Goal: Information Seeking & Learning: Learn about a topic

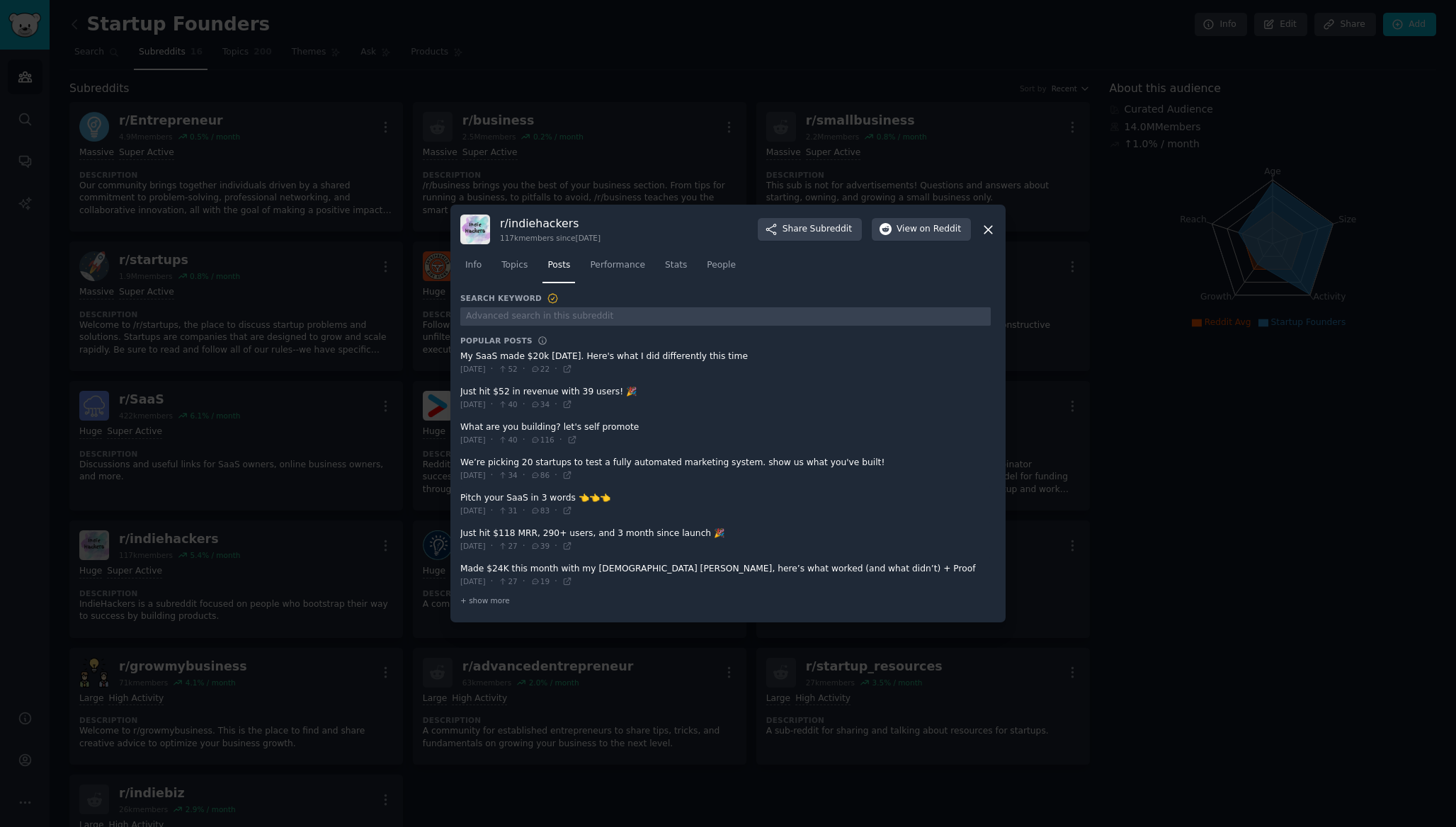
click at [989, 234] on icon at bounding box center [988, 229] width 15 height 15
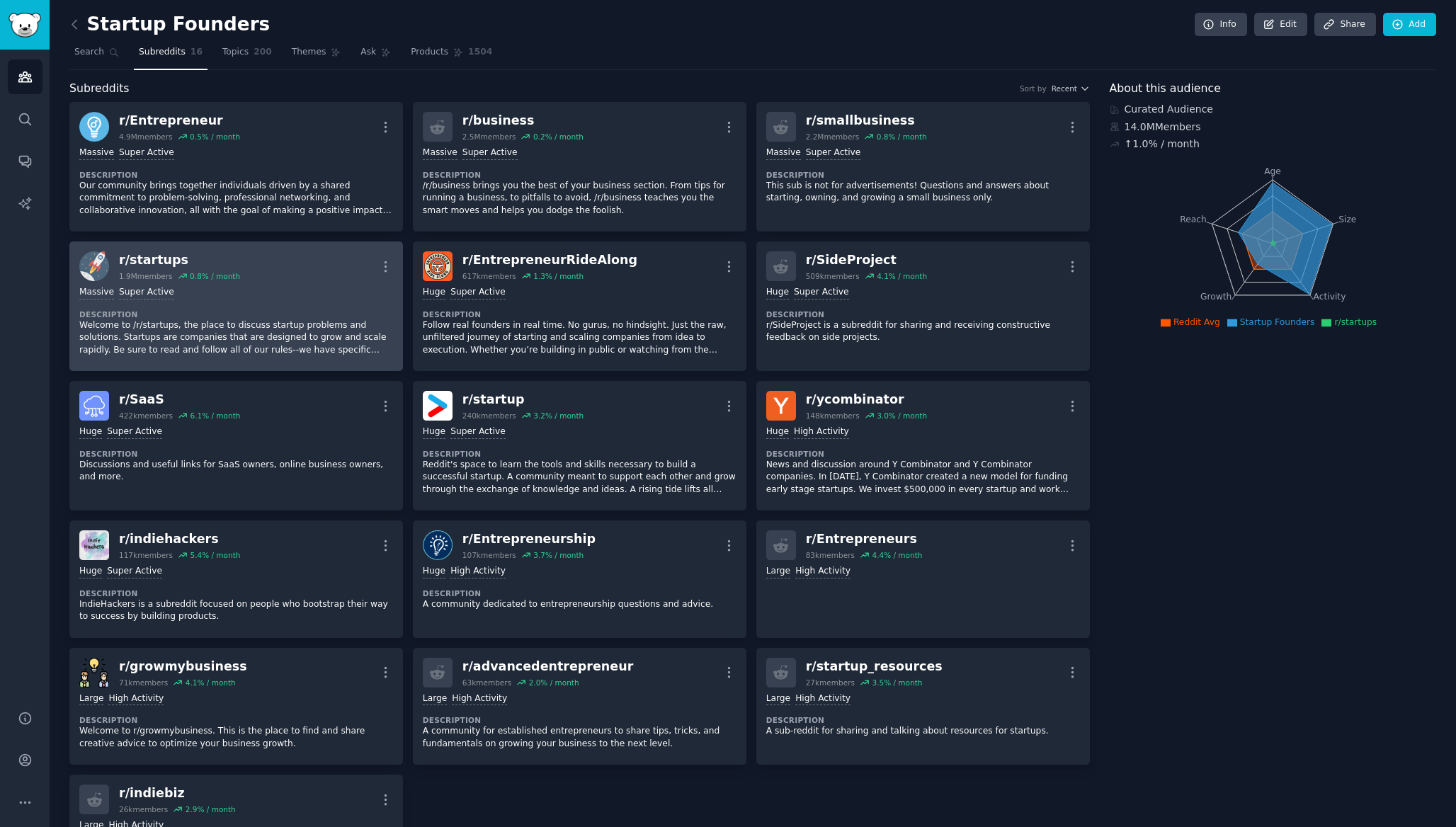
click at [307, 271] on div "r/ startups 1.9M members 0.8 % / month More" at bounding box center [236, 266] width 314 height 30
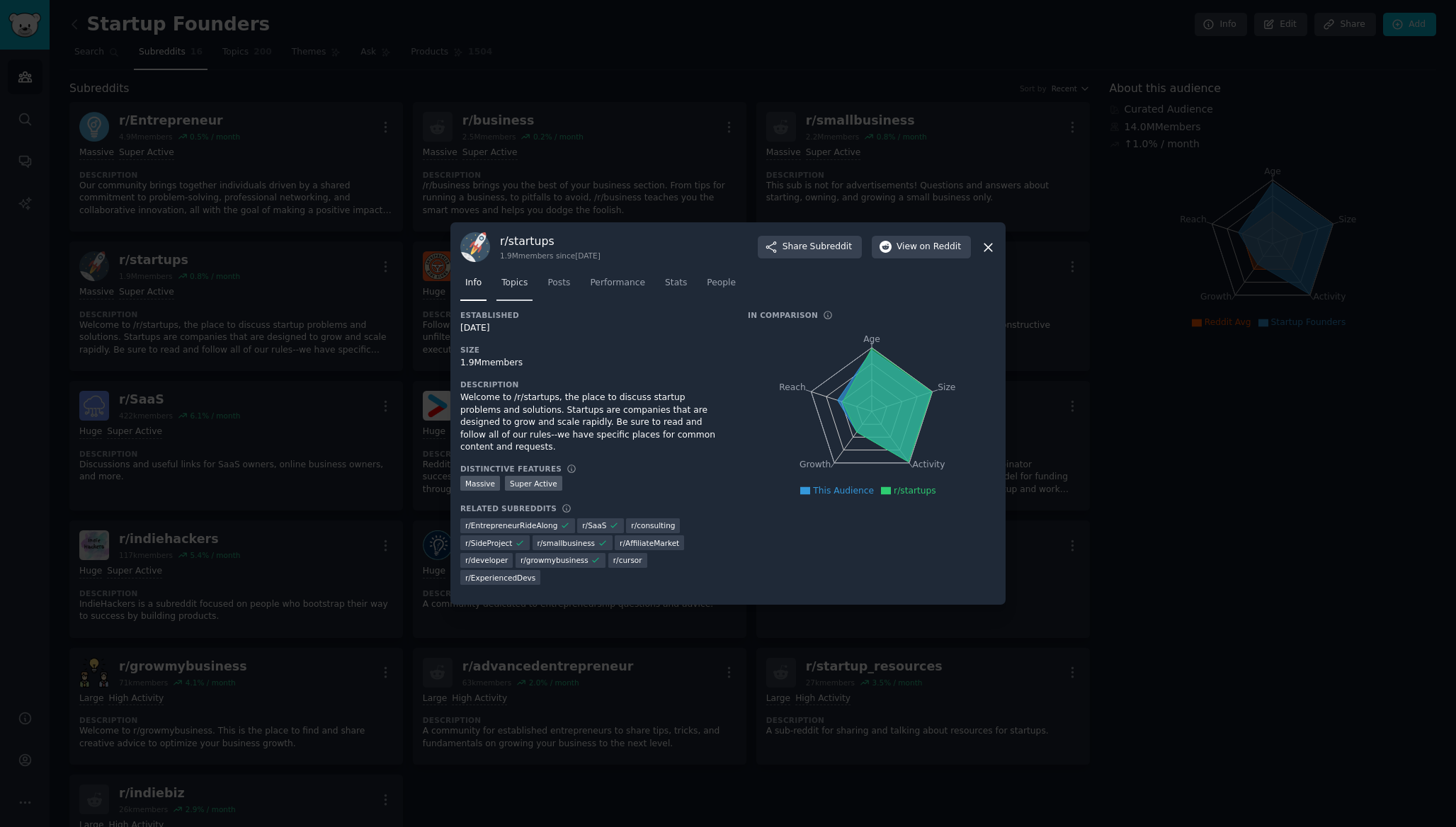
click at [524, 280] on span "Topics" at bounding box center [515, 283] width 26 height 13
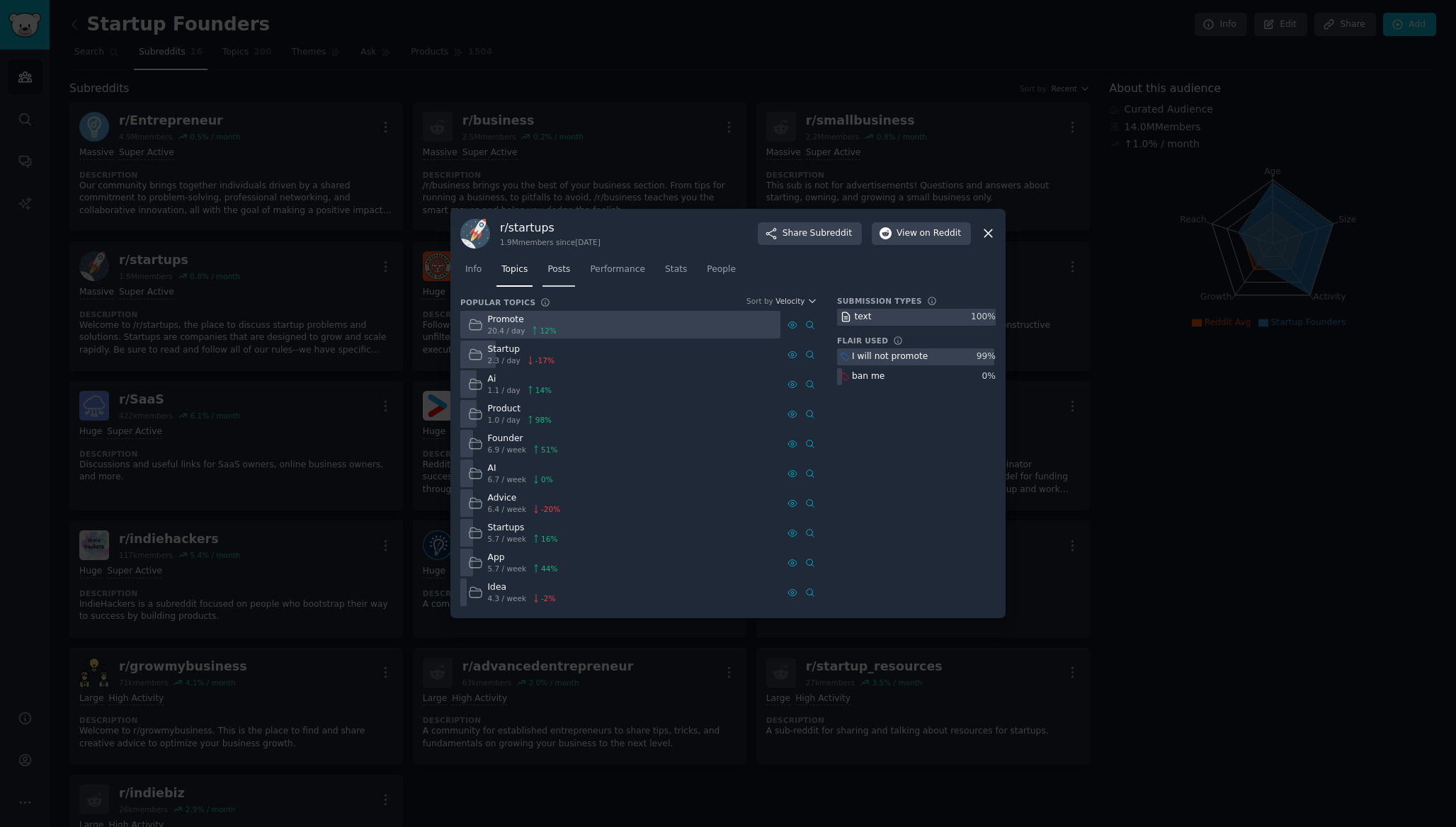
click at [562, 270] on span "Posts" at bounding box center [559, 270] width 23 height 13
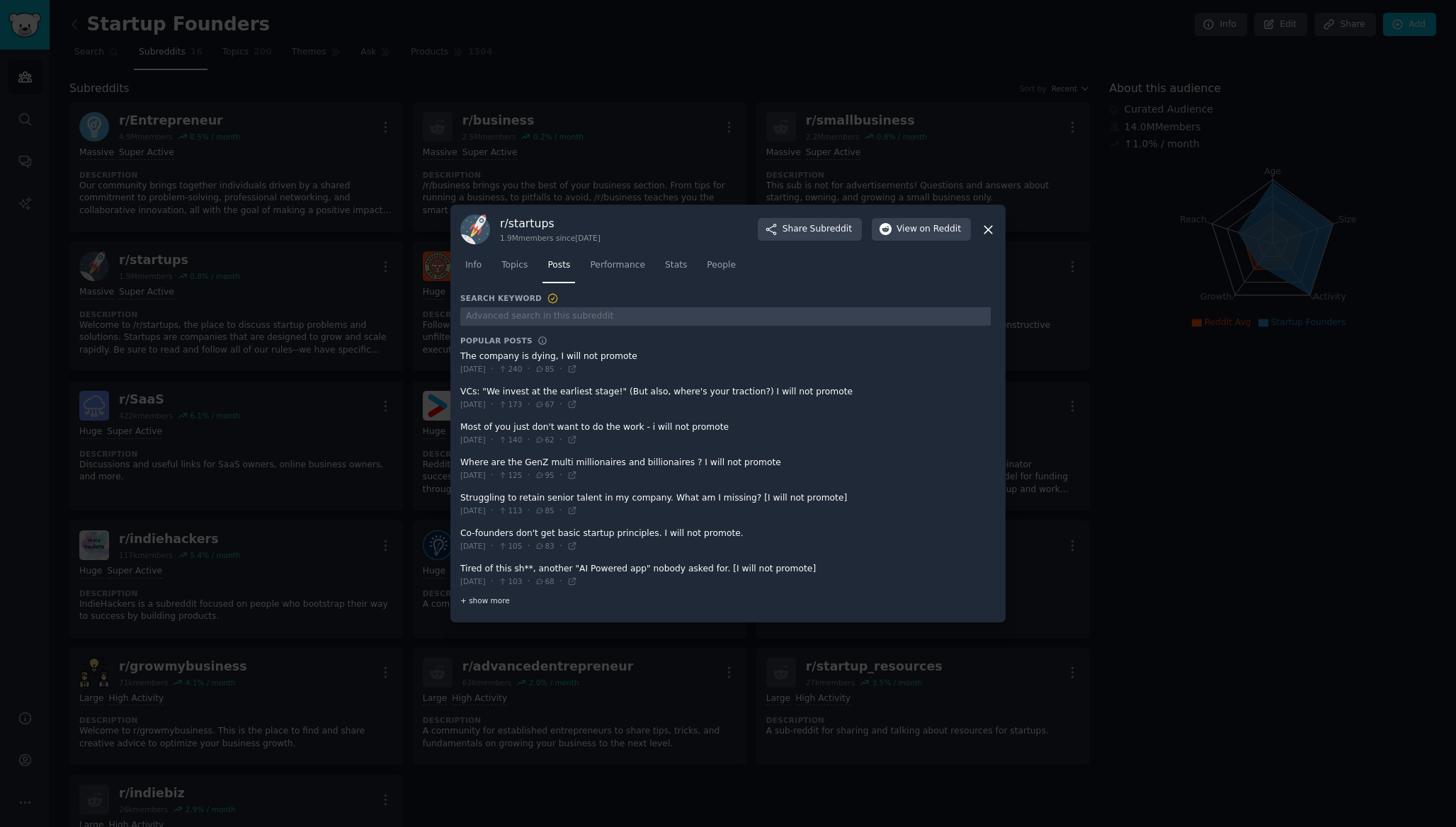
click at [480, 600] on span "+ show more" at bounding box center [485, 600] width 50 height 10
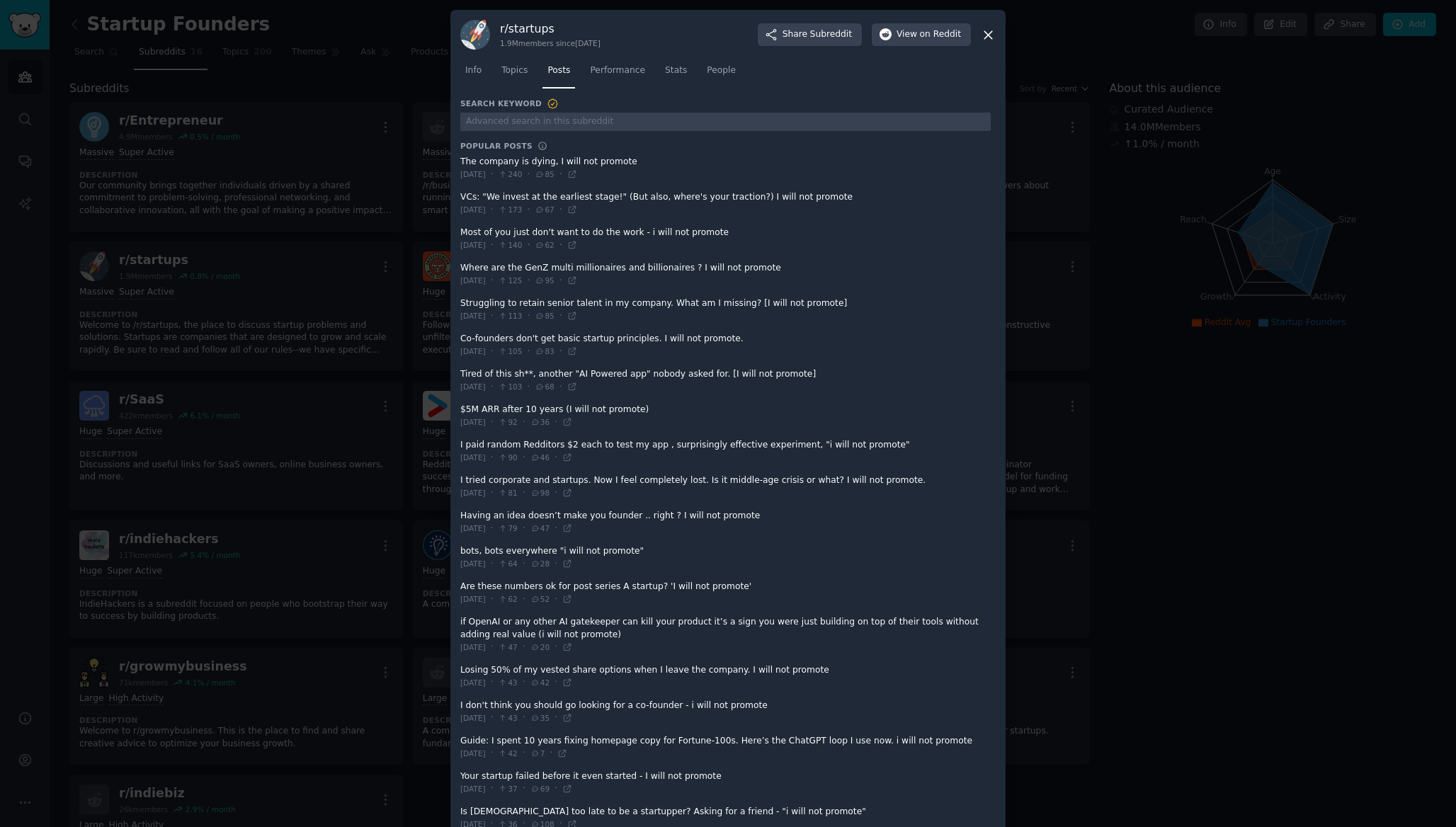
click at [985, 32] on icon at bounding box center [988, 34] width 15 height 15
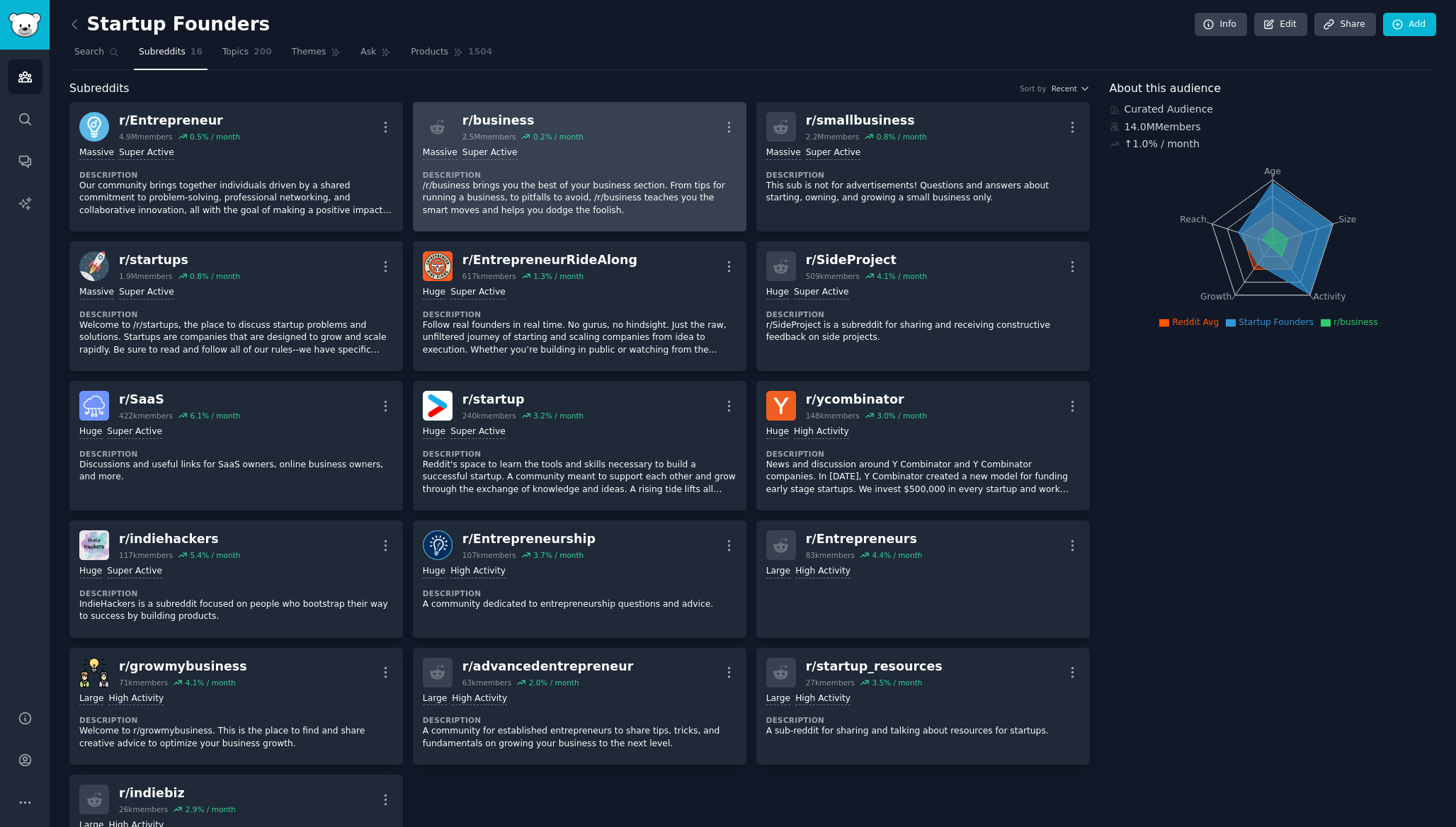
click at [629, 135] on div "r/ business 2.5M members 0.2 % / month More" at bounding box center [580, 126] width 314 height 30
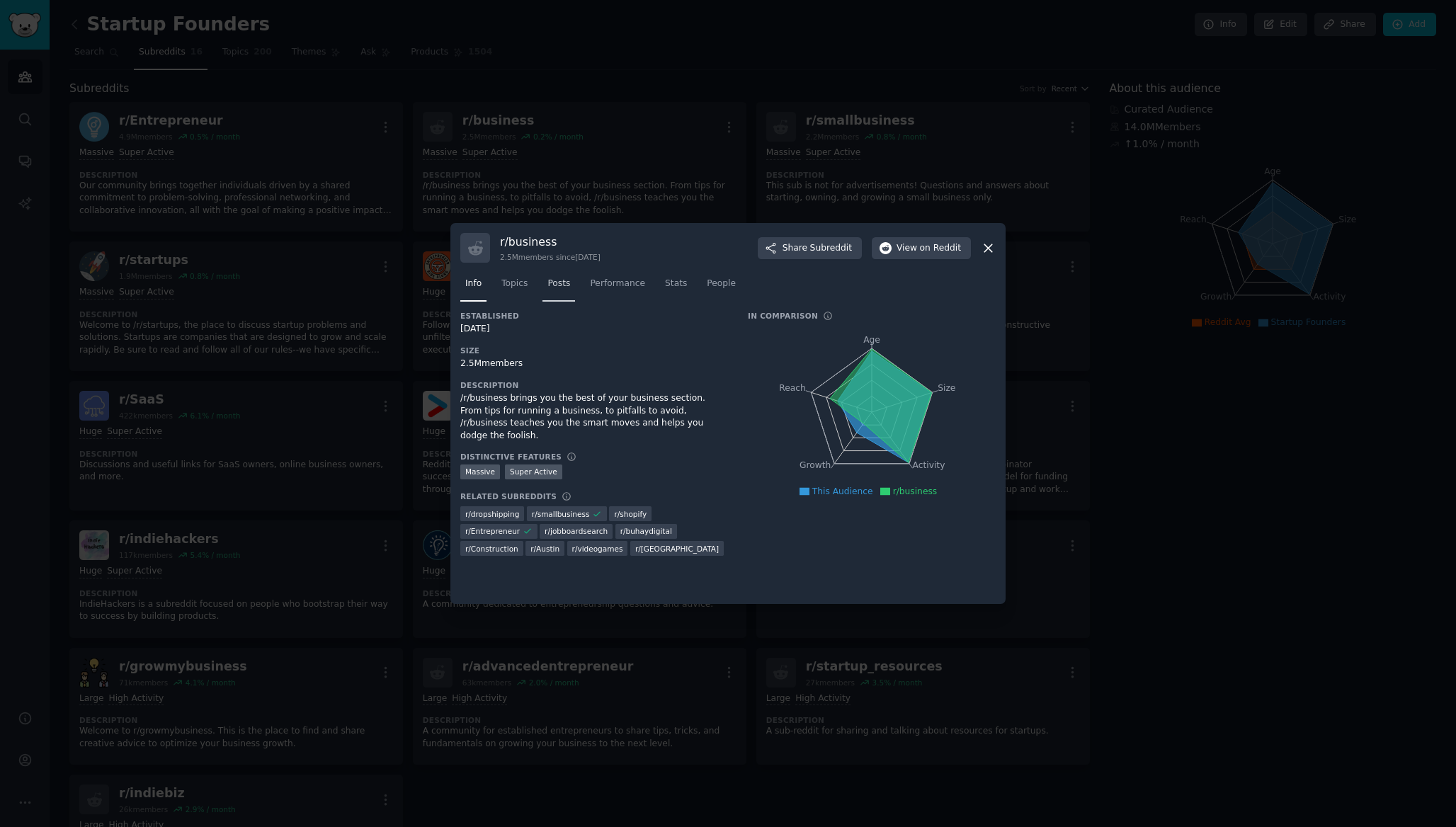
click at [560, 284] on span "Posts" at bounding box center [559, 284] width 23 height 13
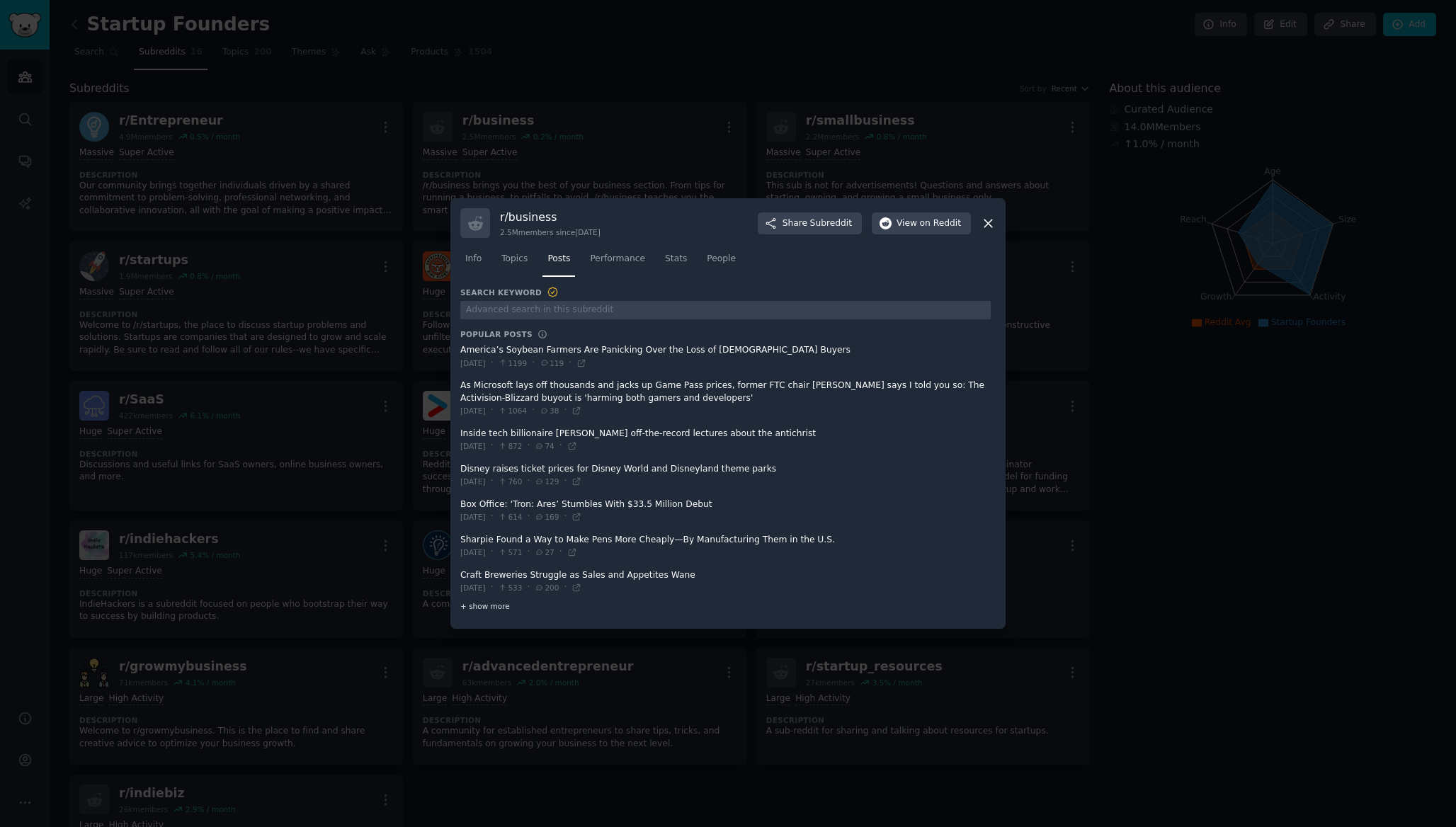
click at [486, 603] on span "+ show more" at bounding box center [485, 605] width 50 height 10
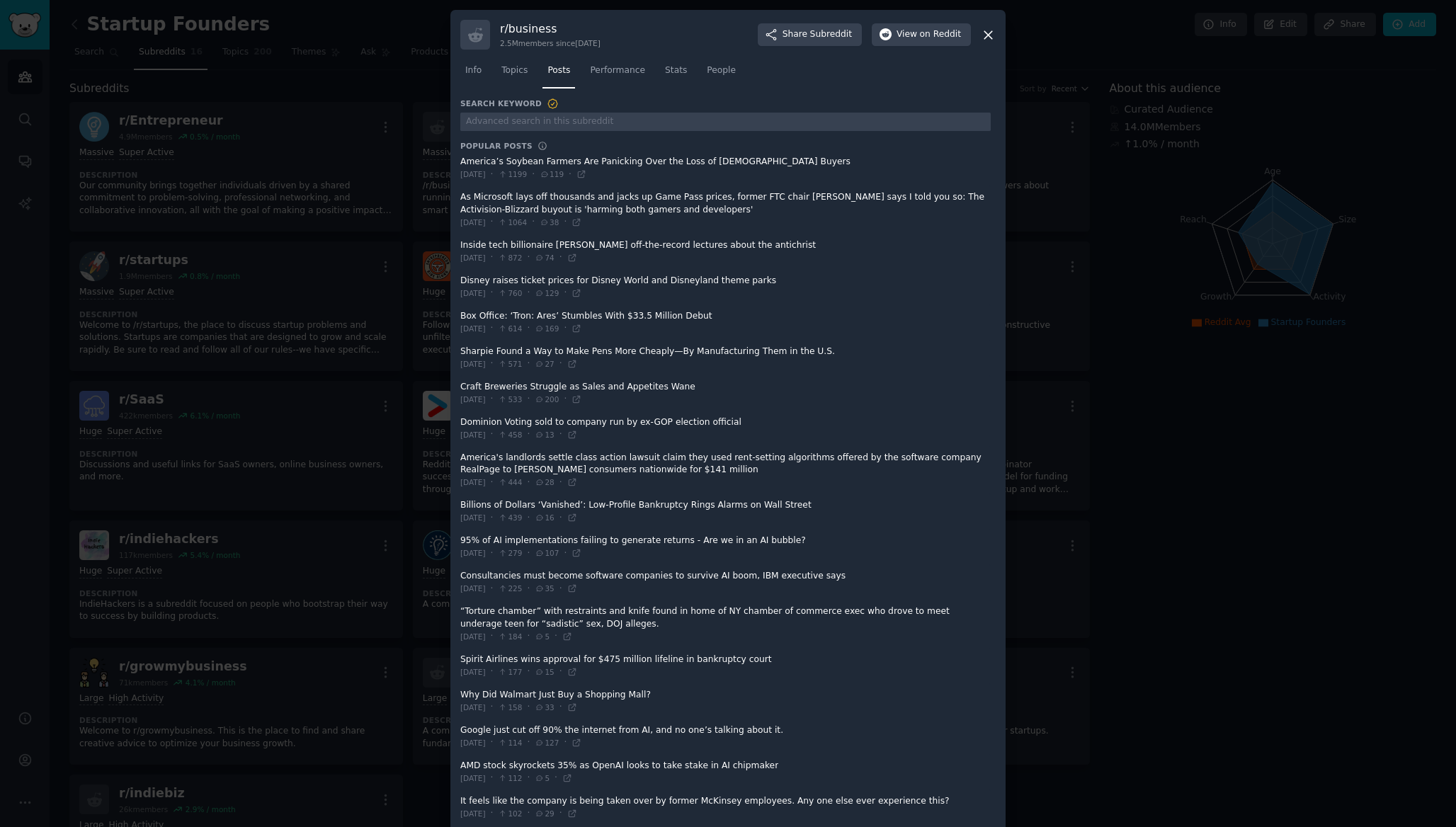
click at [246, 287] on div at bounding box center [728, 414] width 1456 height 827
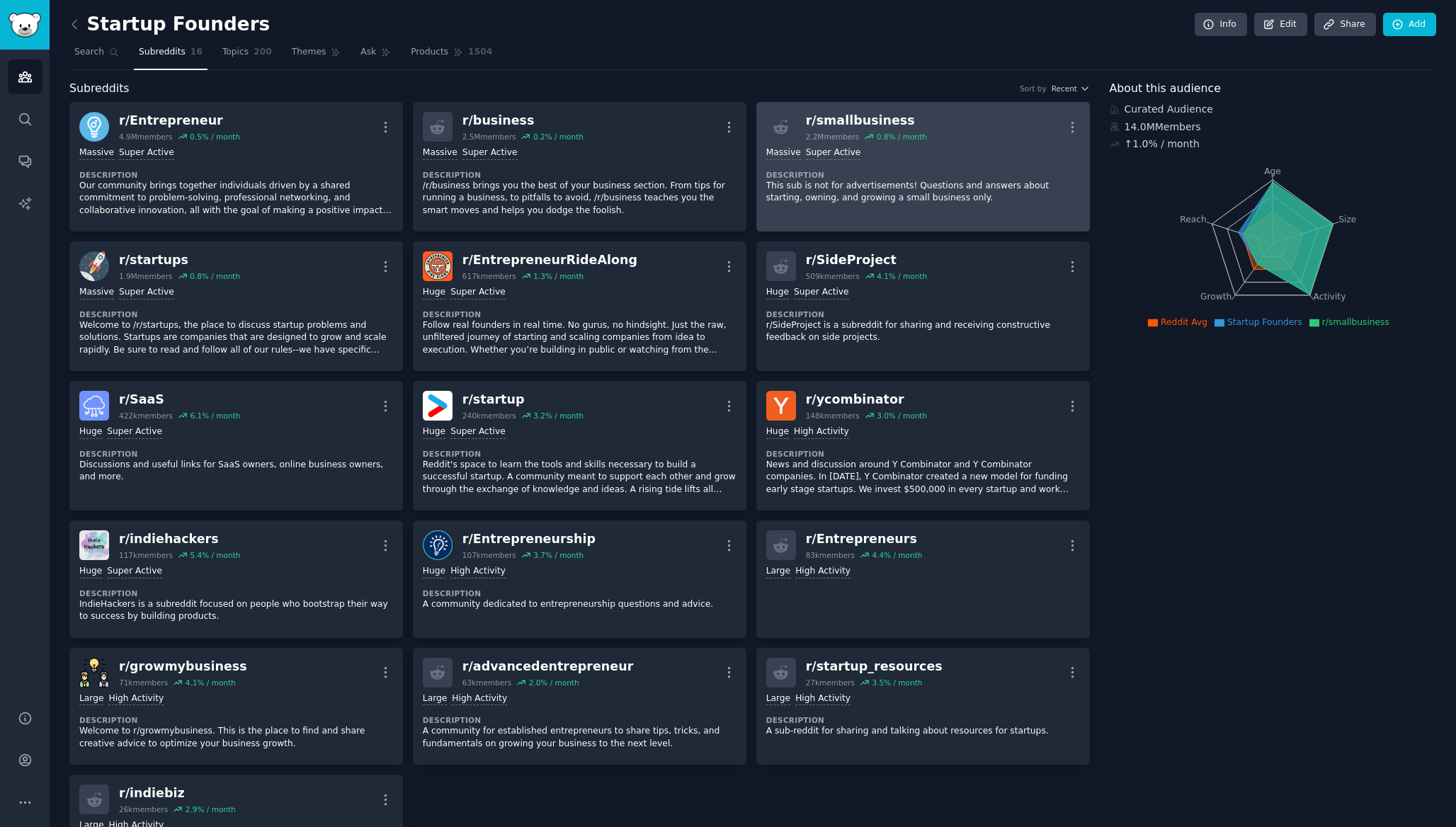
click at [964, 156] on div ">= 95th percentile for submissions / day Massive Super Active" at bounding box center [923, 154] width 314 height 14
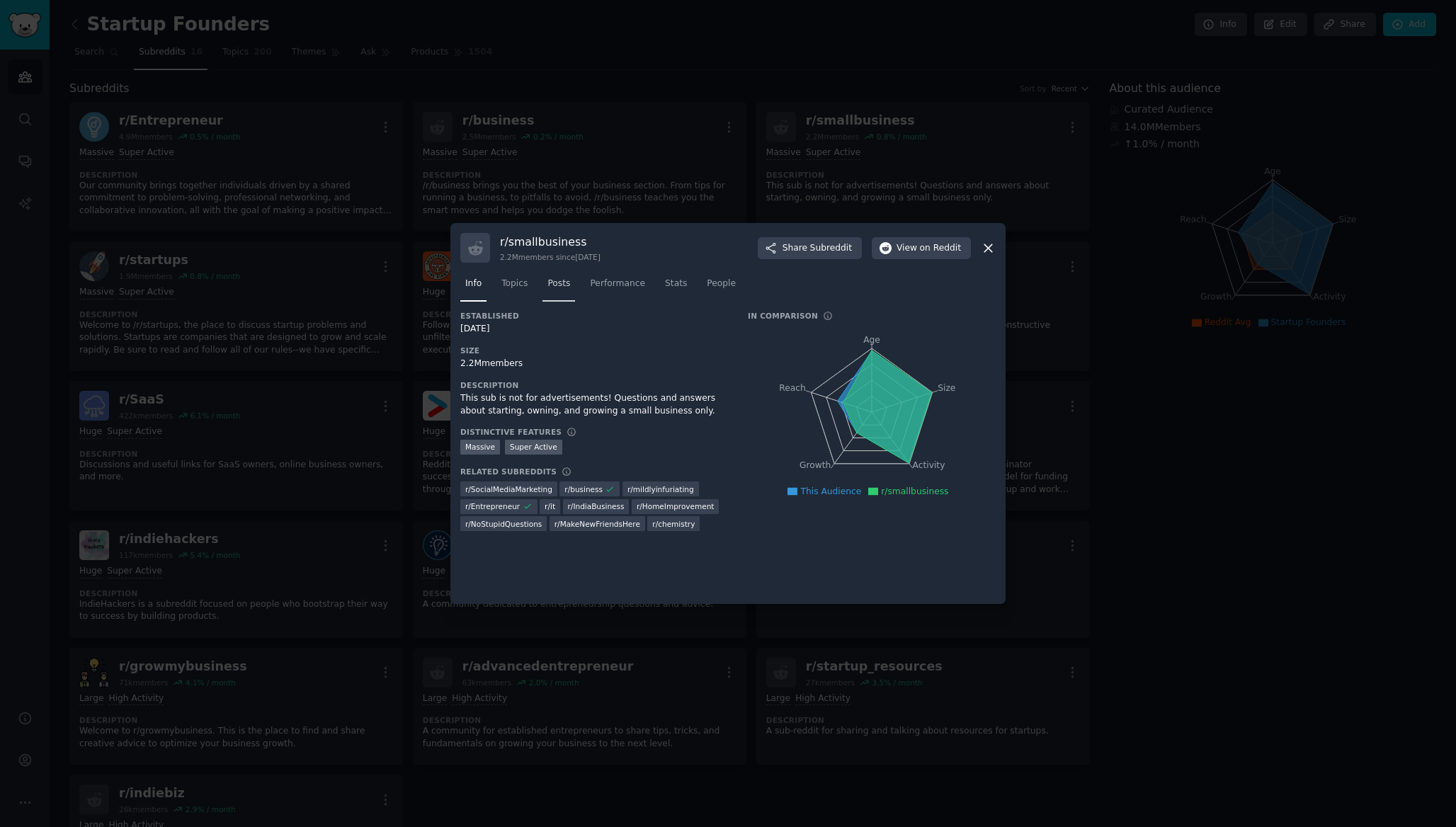
click at [562, 287] on span "Posts" at bounding box center [559, 284] width 23 height 13
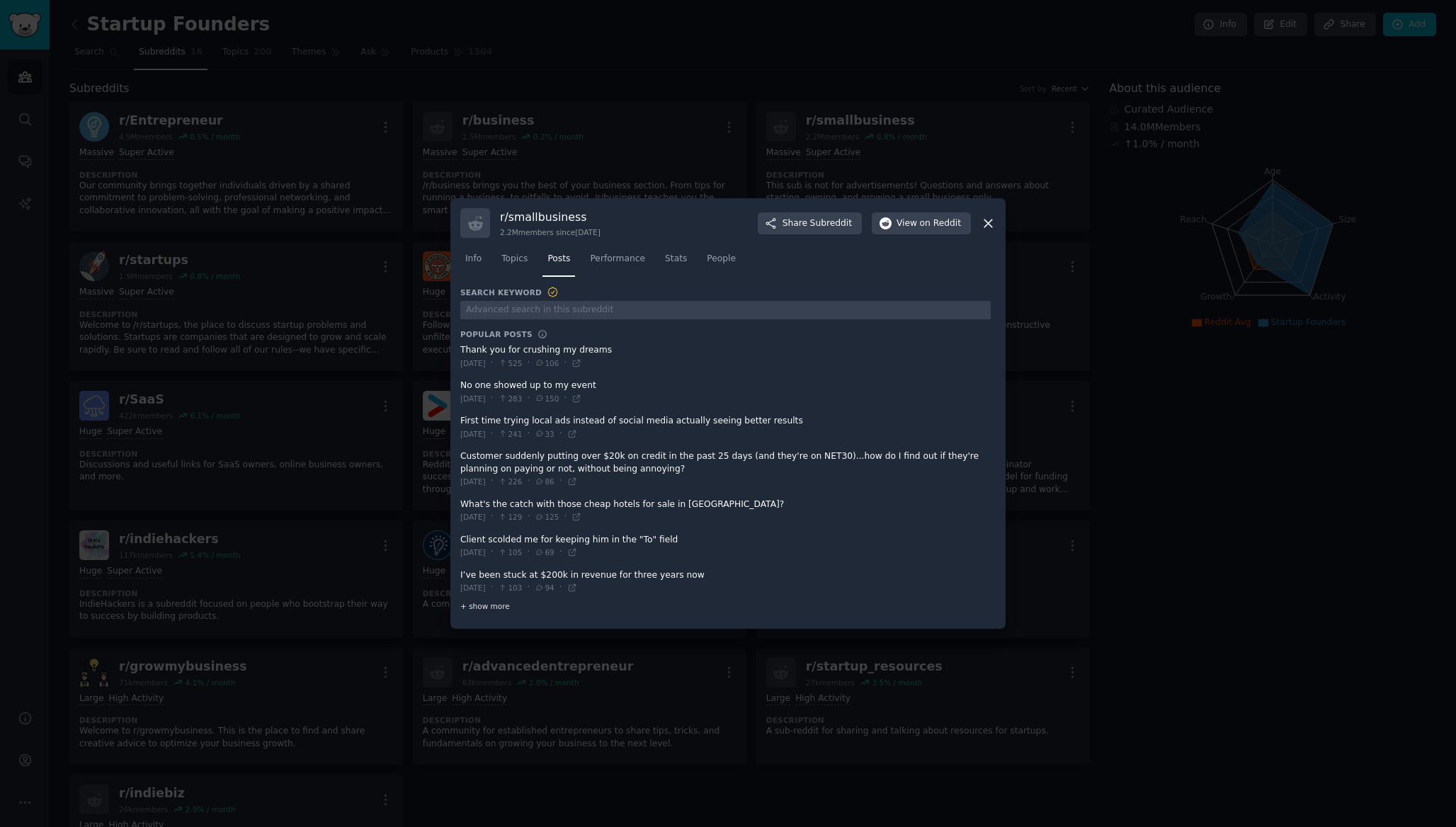
click at [489, 610] on span "+ show more" at bounding box center [485, 605] width 50 height 10
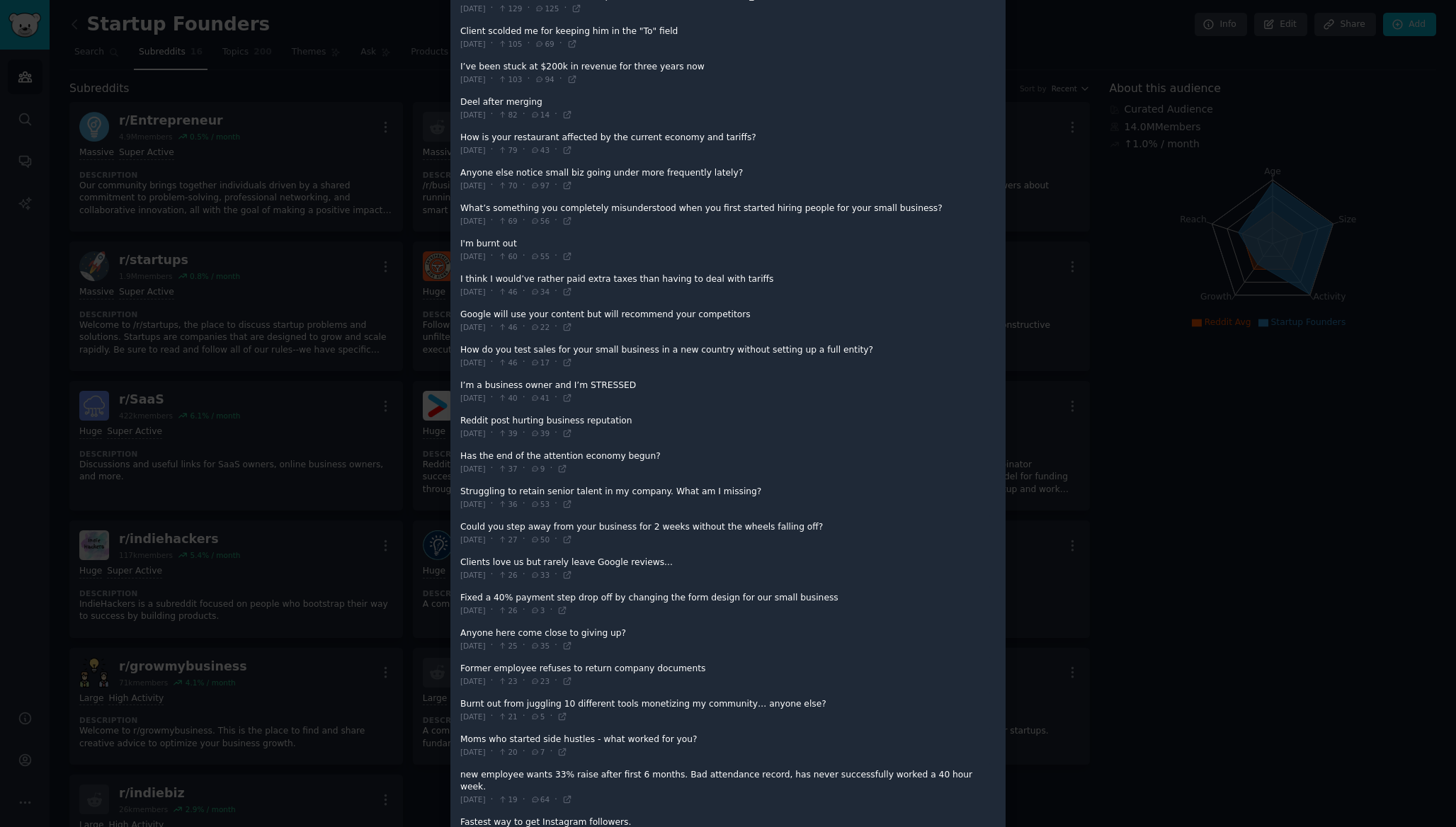
scroll to position [357, 0]
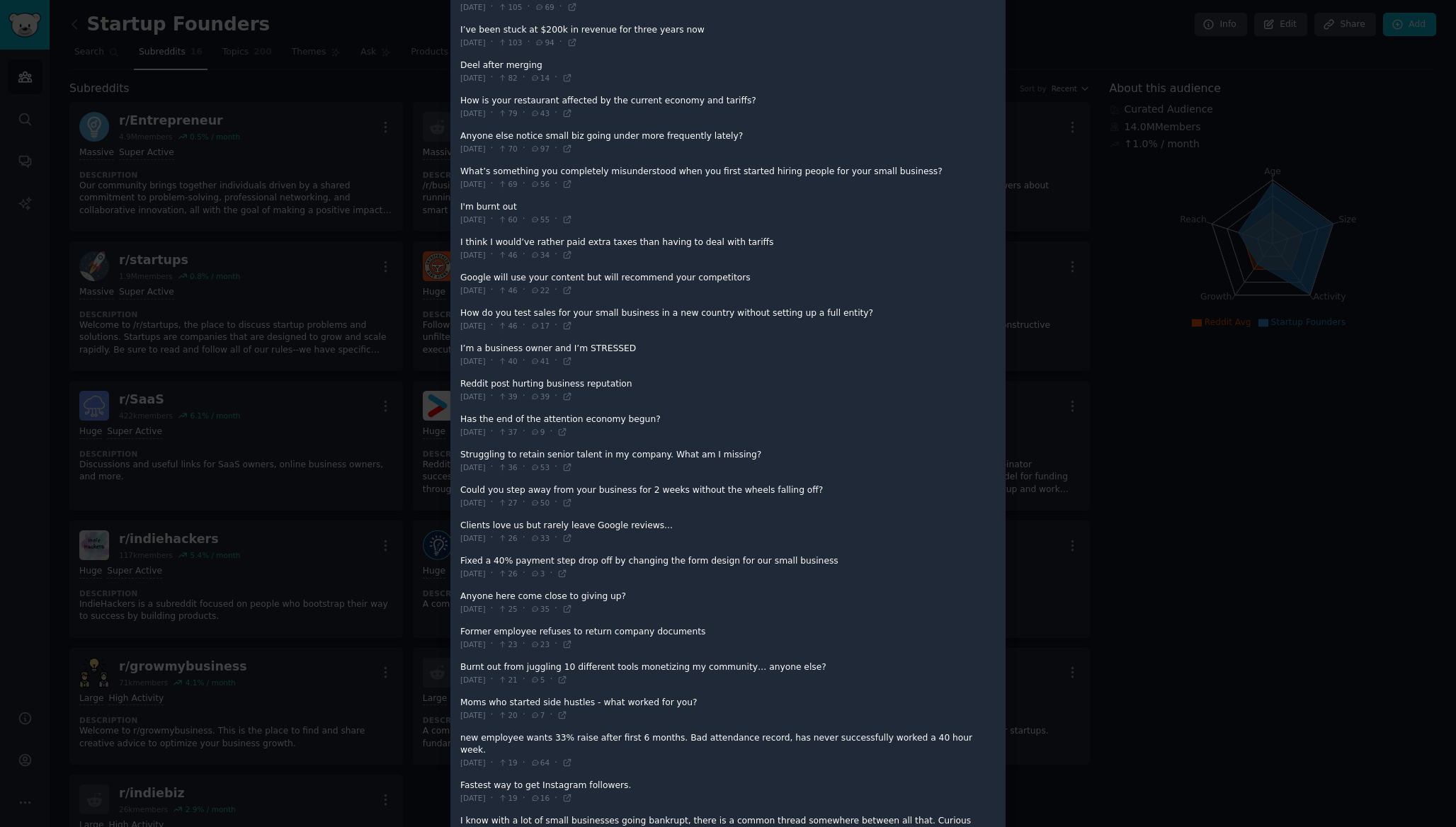
click at [282, 555] on div at bounding box center [728, 414] width 1456 height 827
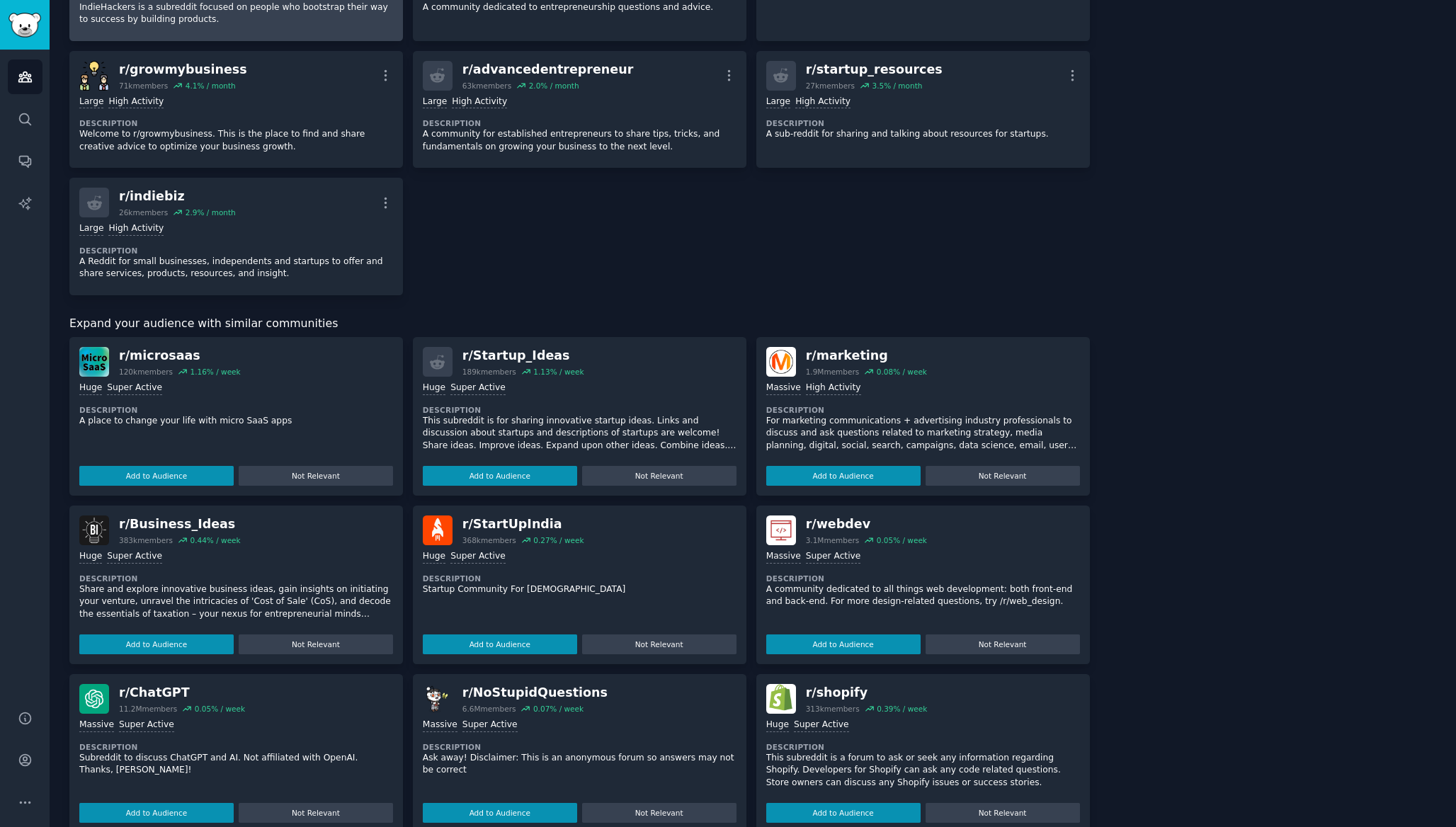
scroll to position [600, 0]
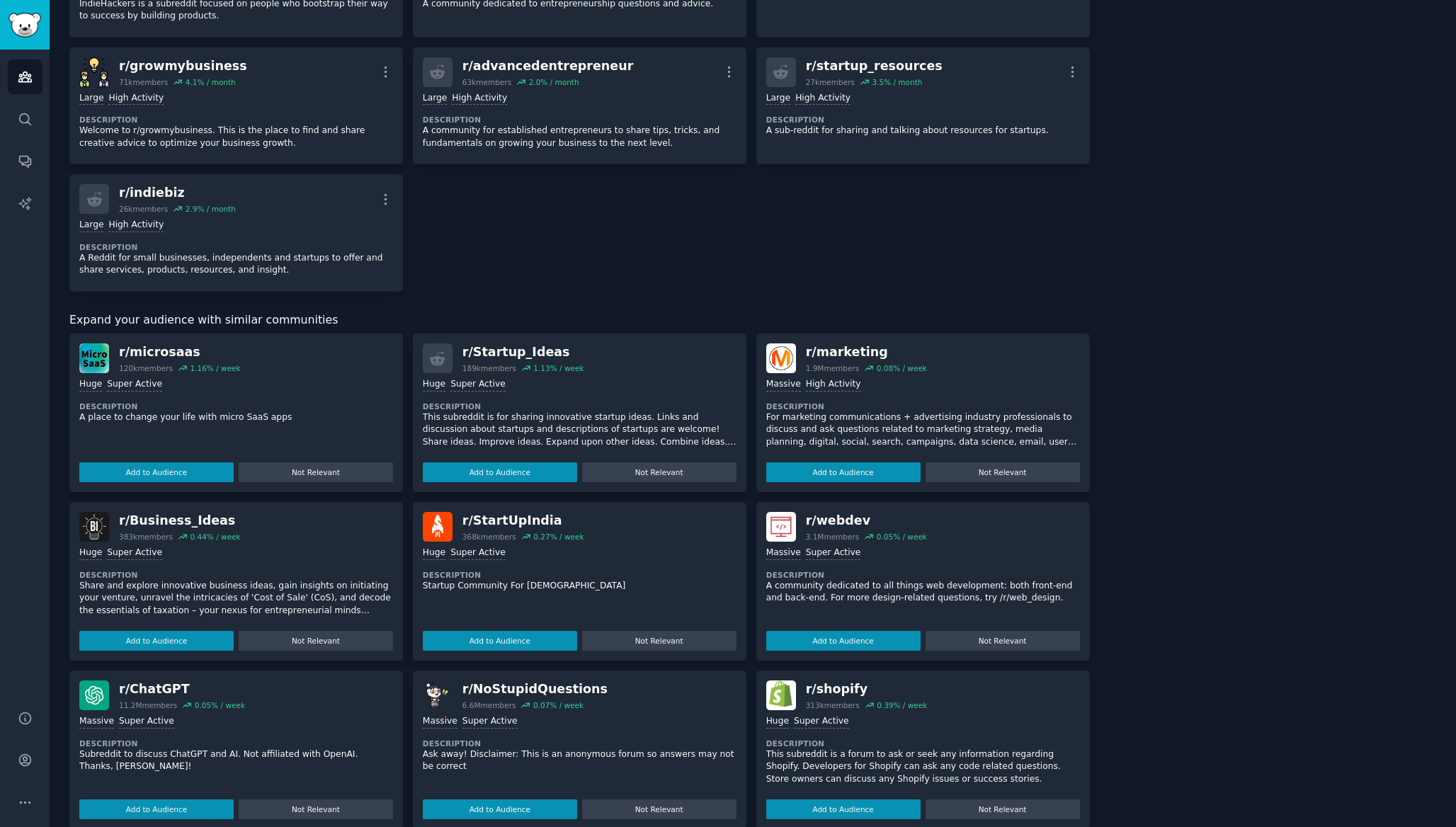
click at [297, 385] on div "Huge Super Active" at bounding box center [236, 385] width 314 height 14
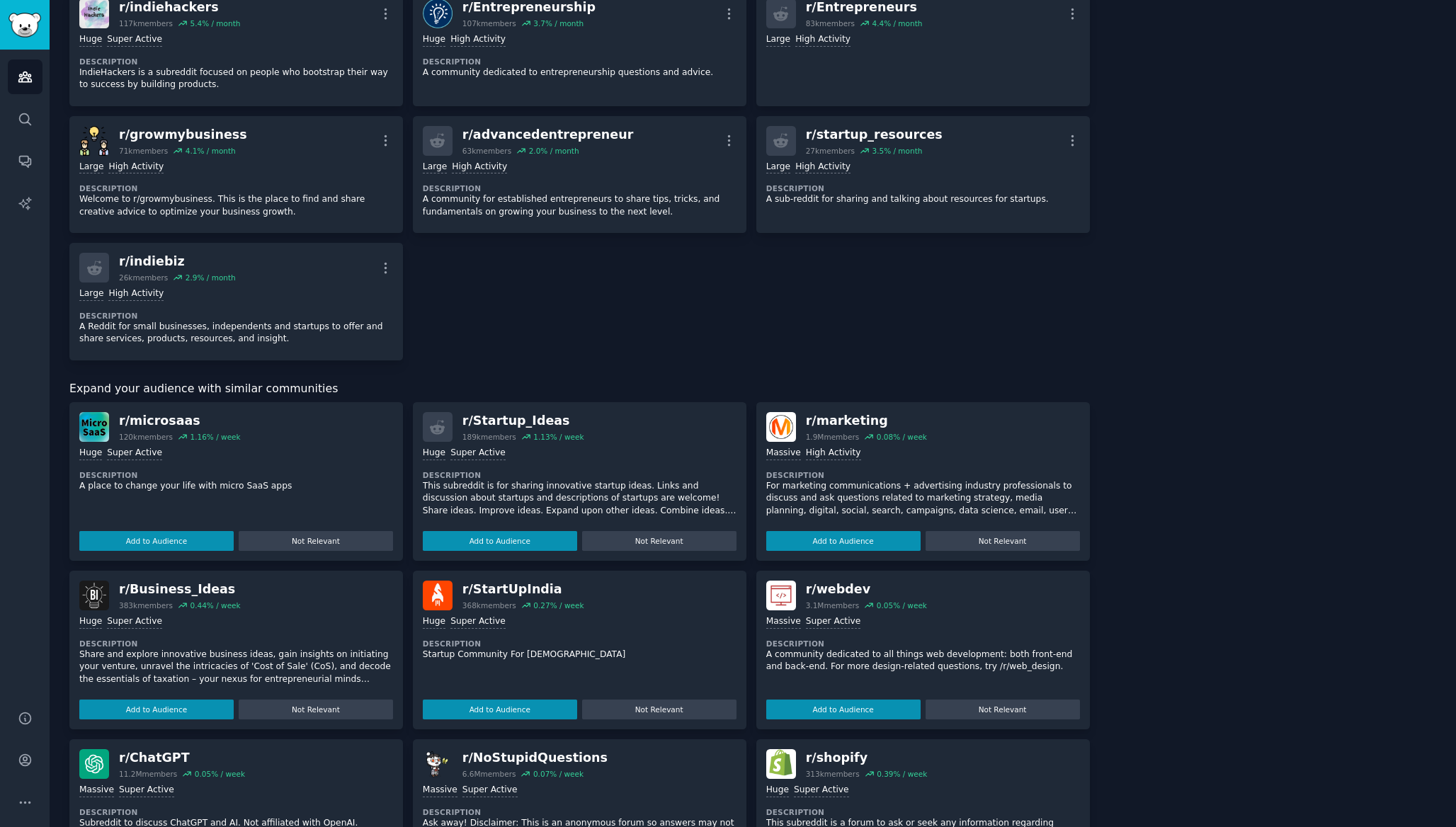
scroll to position [571, 0]
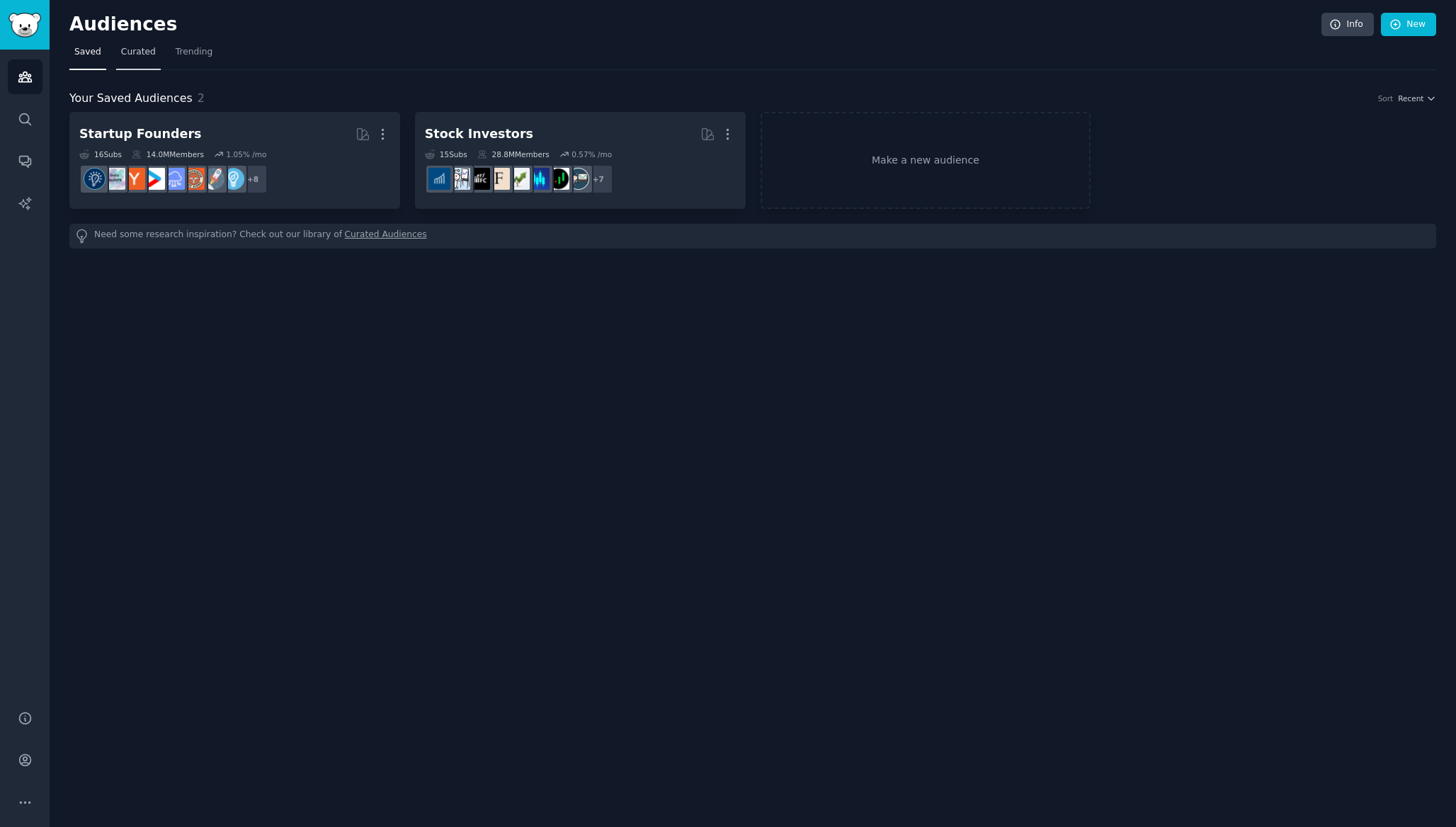
click at [134, 46] on span "Curated" at bounding box center [138, 52] width 34 height 13
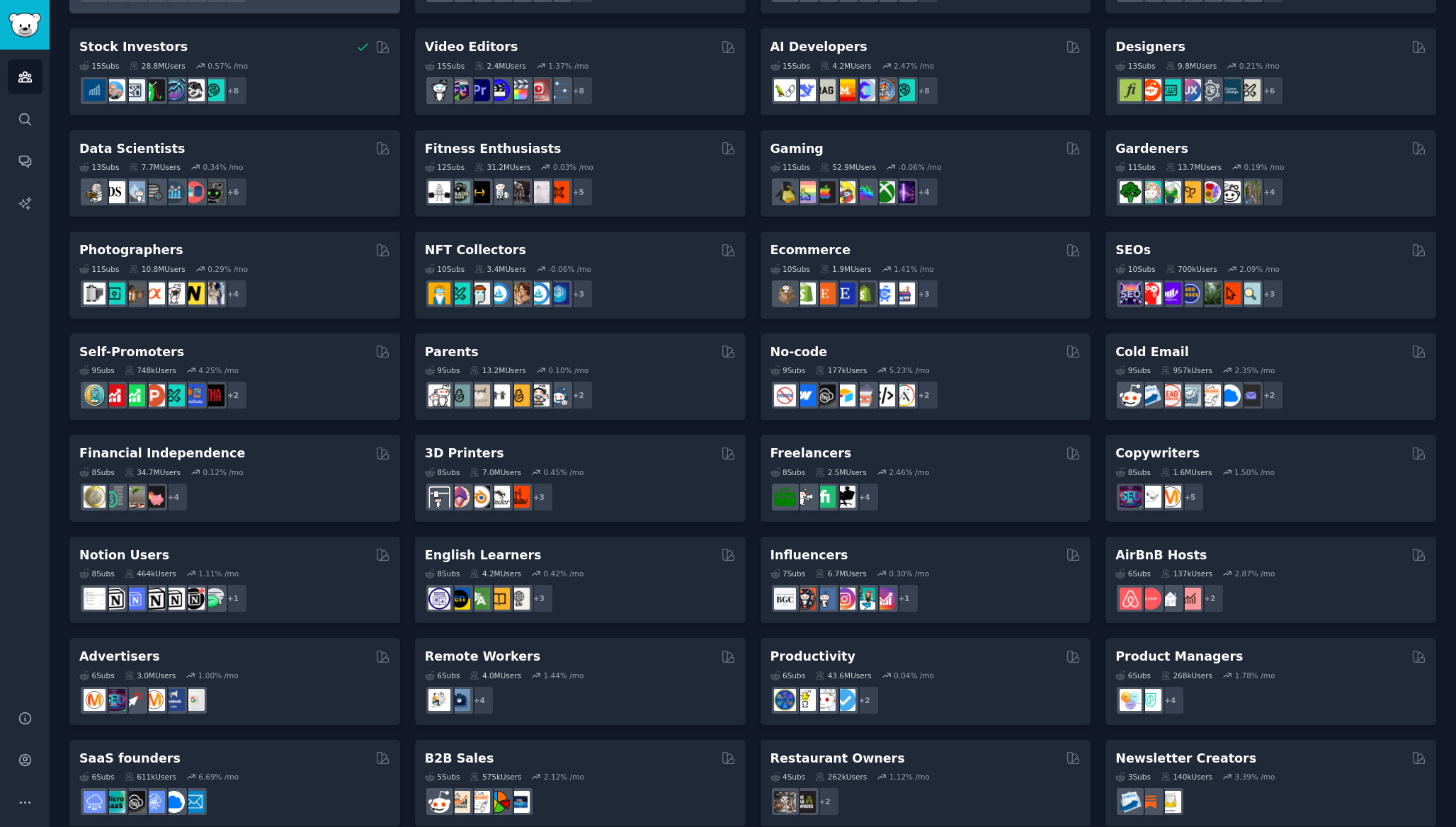
scroll to position [306, 0]
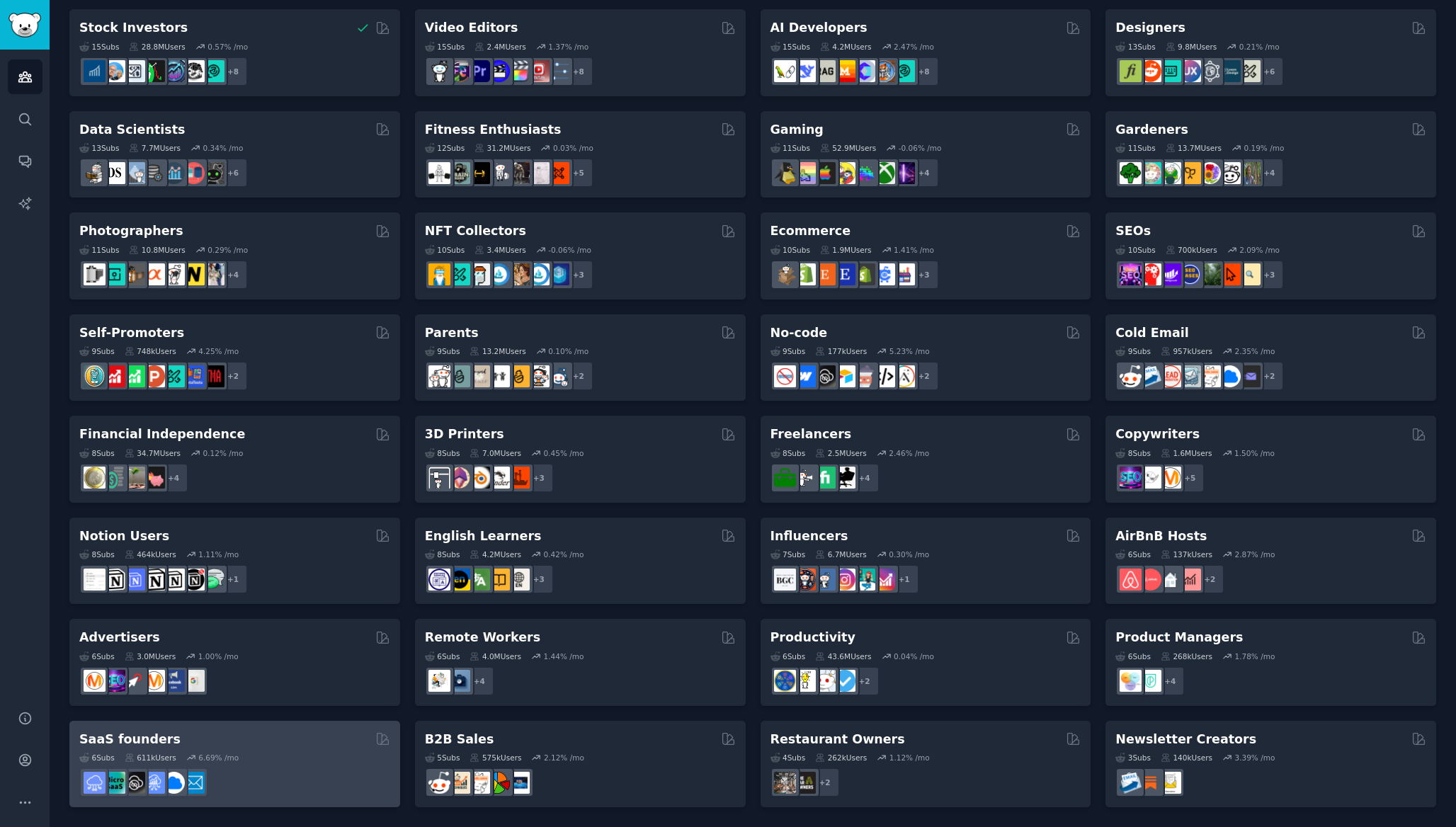
click at [236, 734] on div "SaaS founders" at bounding box center [235, 739] width 311 height 18
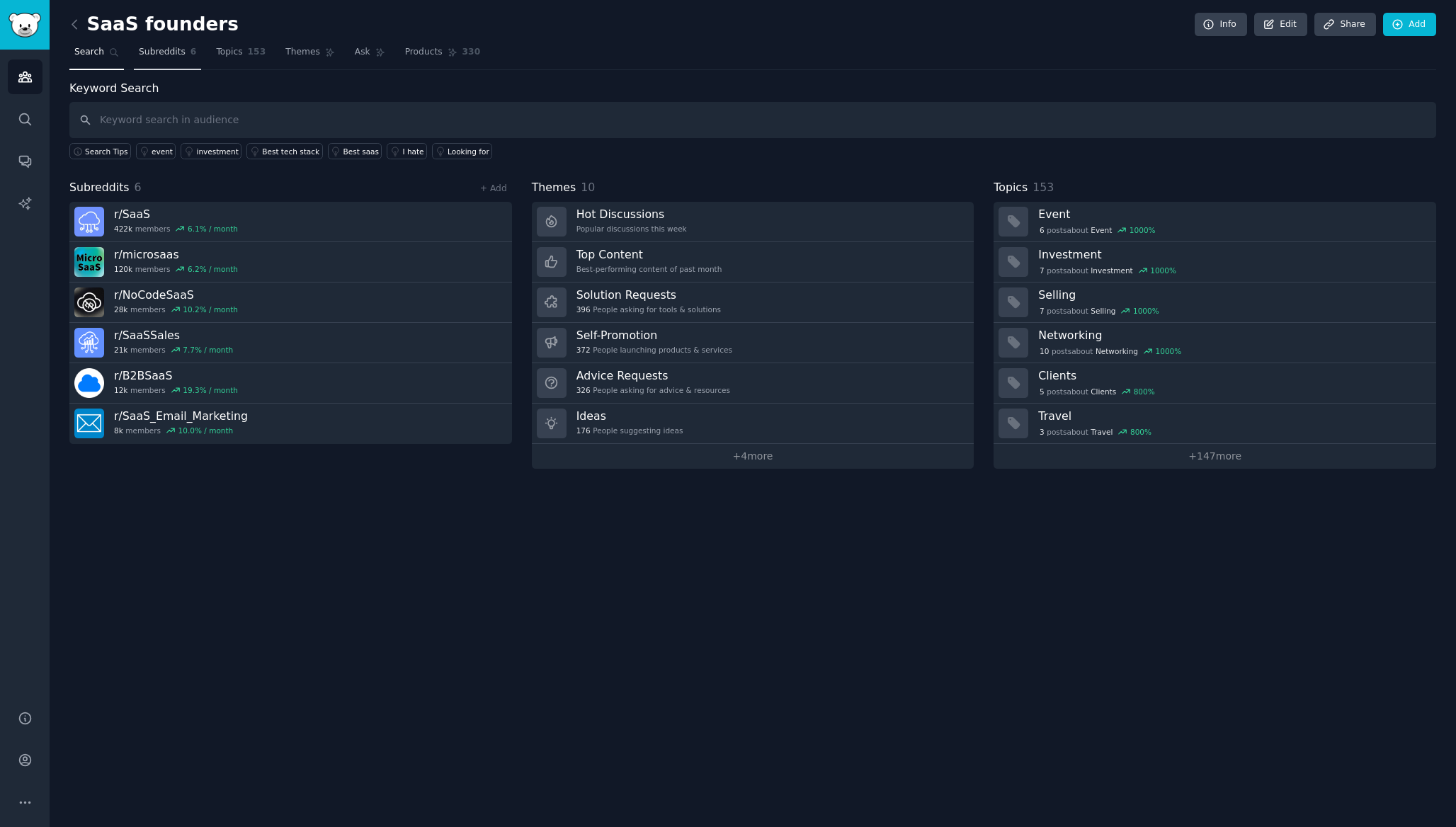
click at [163, 59] on link "Subreddits 6" at bounding box center [167, 56] width 67 height 29
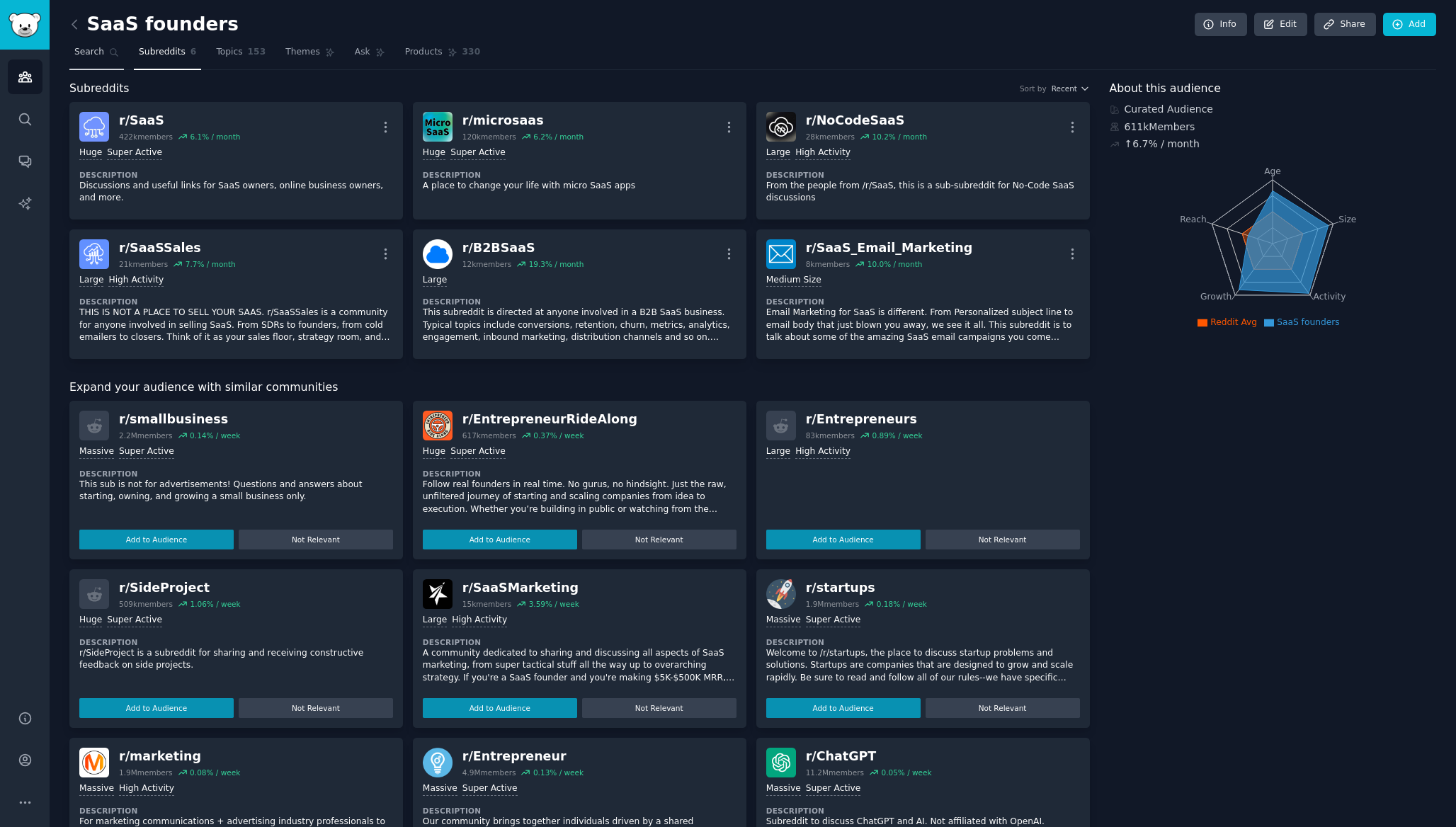
click at [84, 54] on span "Search" at bounding box center [89, 52] width 30 height 13
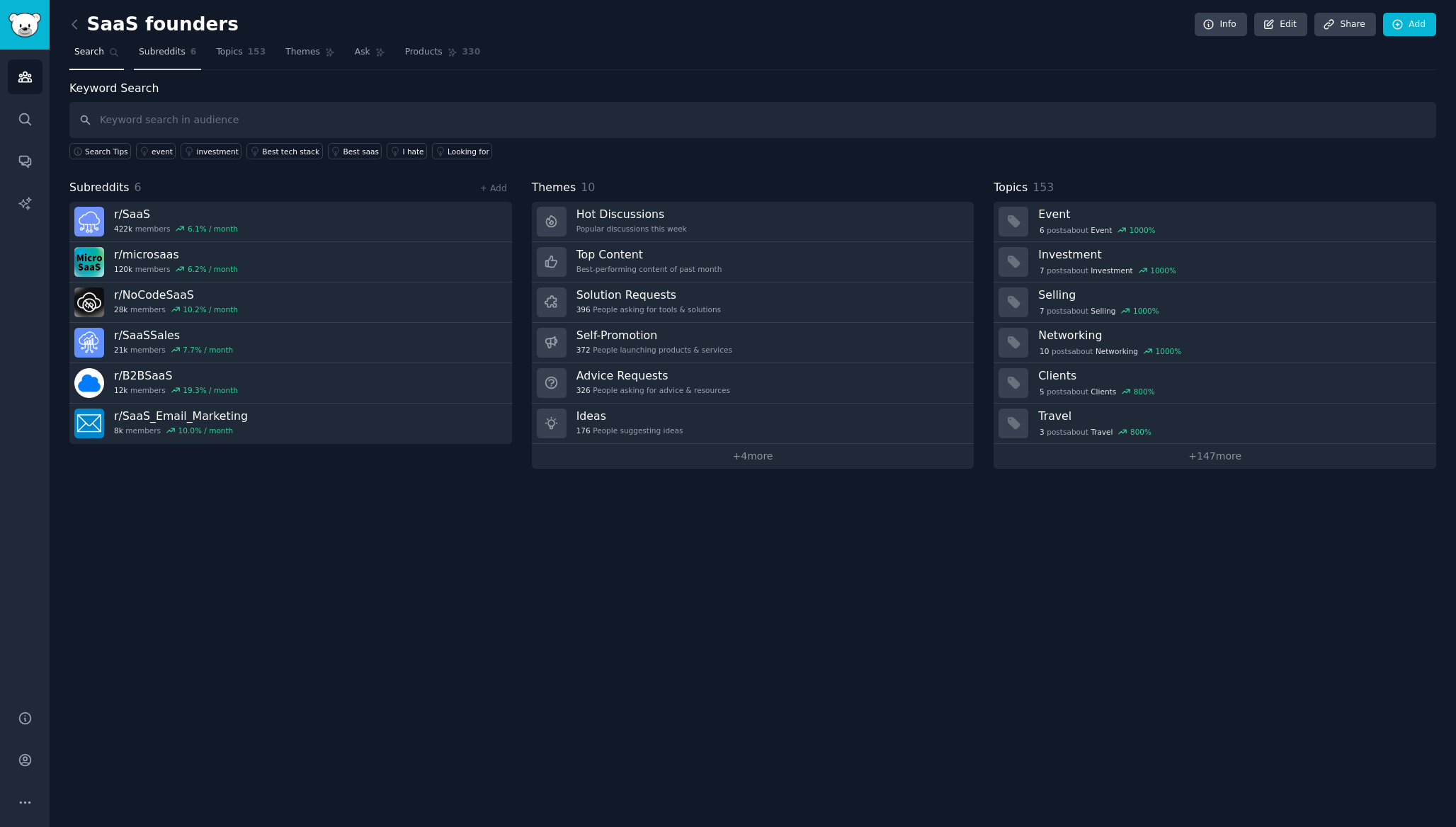
click at [158, 51] on span "Subreddits" at bounding box center [162, 52] width 47 height 13
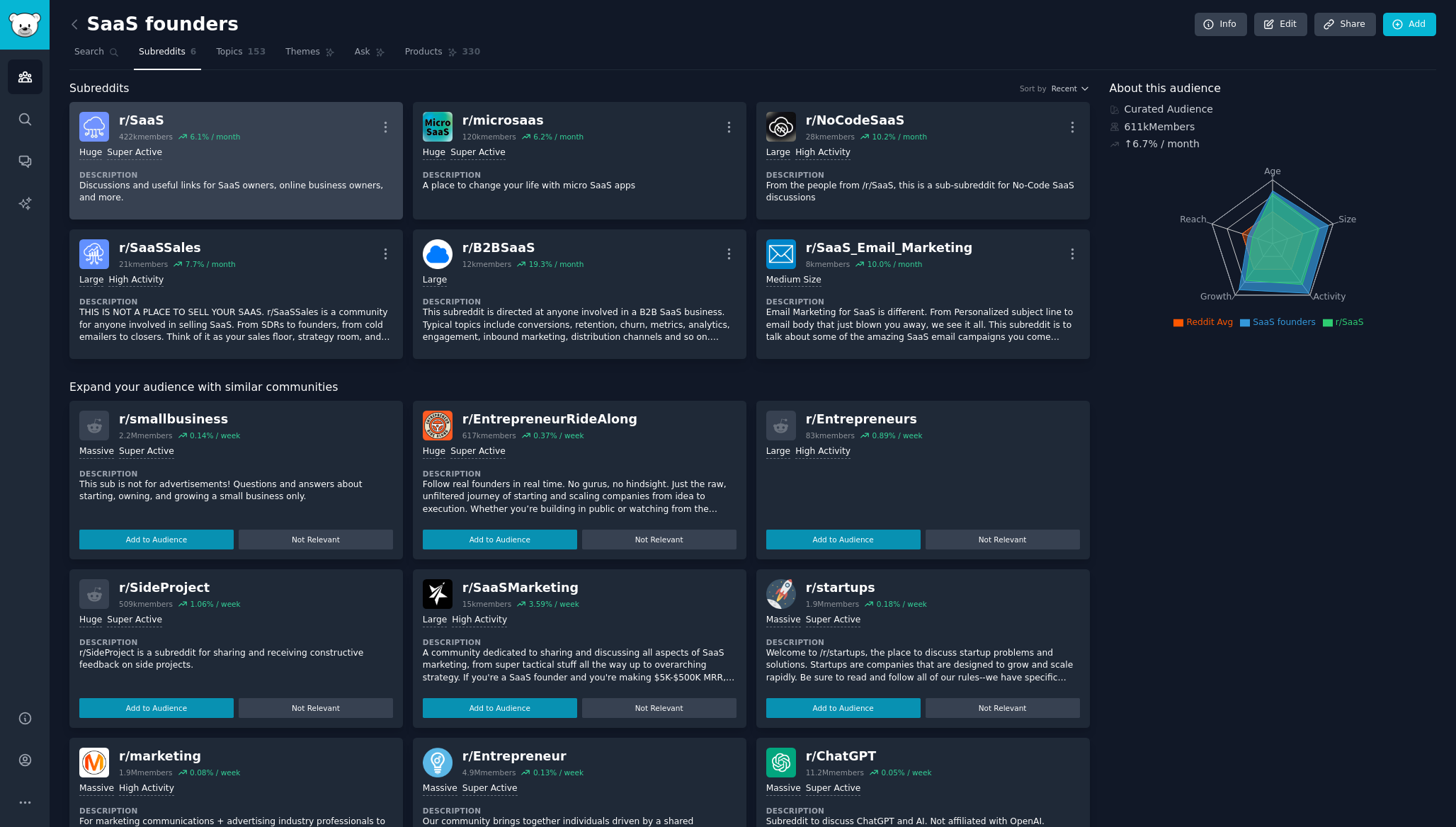
click at [246, 112] on div "r/ SaaS 422k members 6.1 % / month More" at bounding box center [236, 126] width 314 height 30
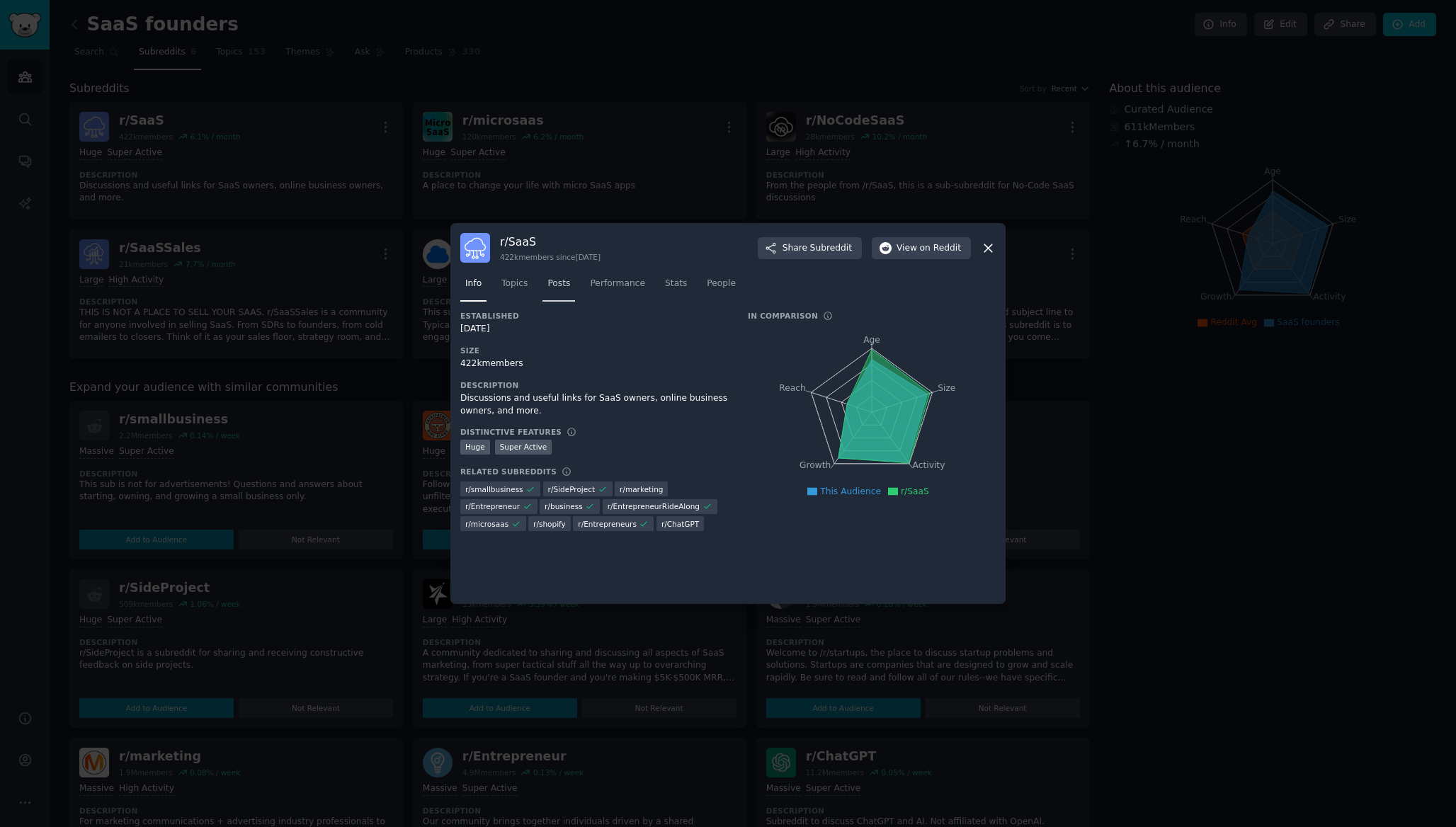
click at [553, 280] on span "Posts" at bounding box center [559, 284] width 23 height 13
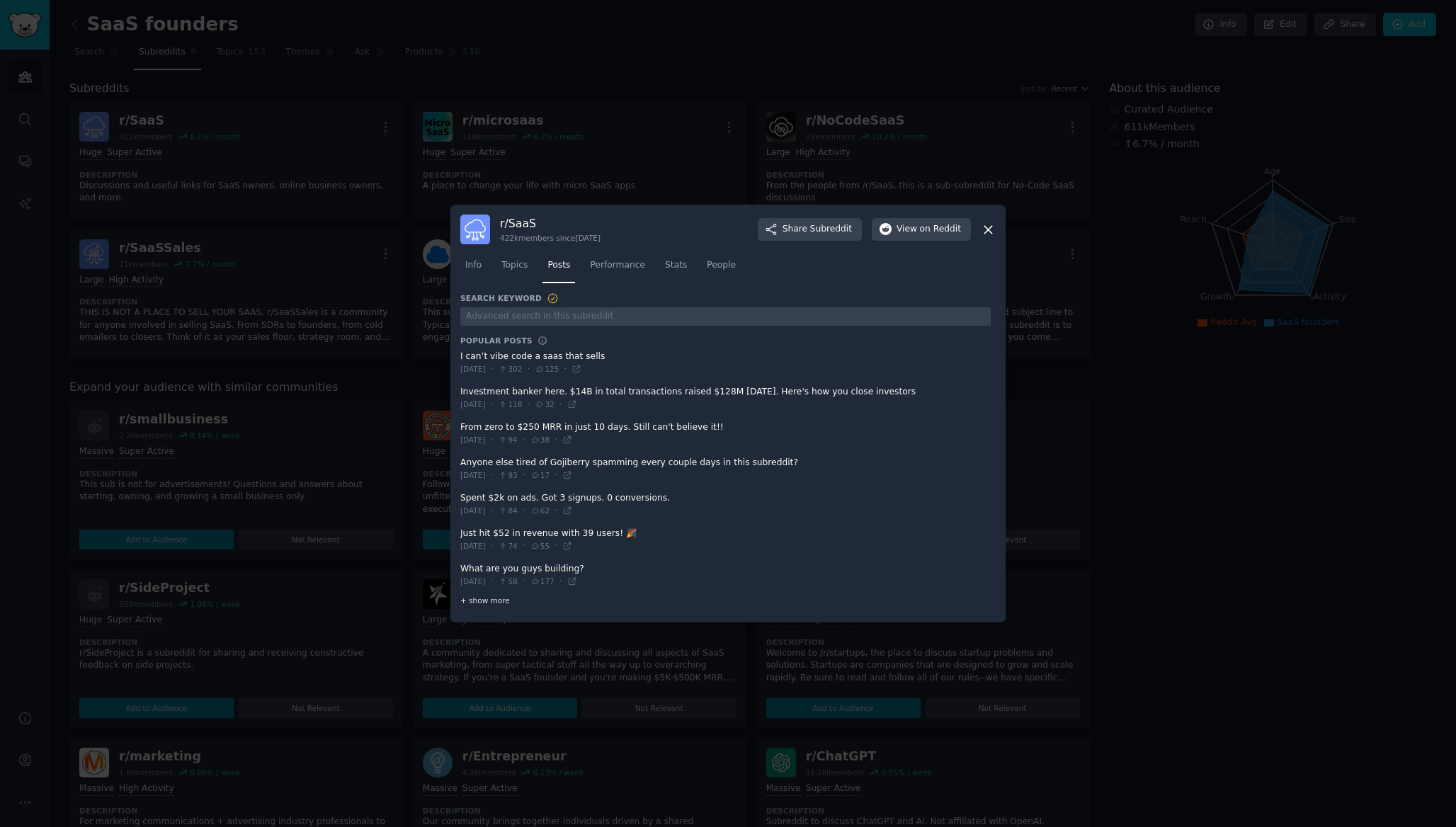
click at [493, 600] on span "+ show more" at bounding box center [485, 600] width 50 height 10
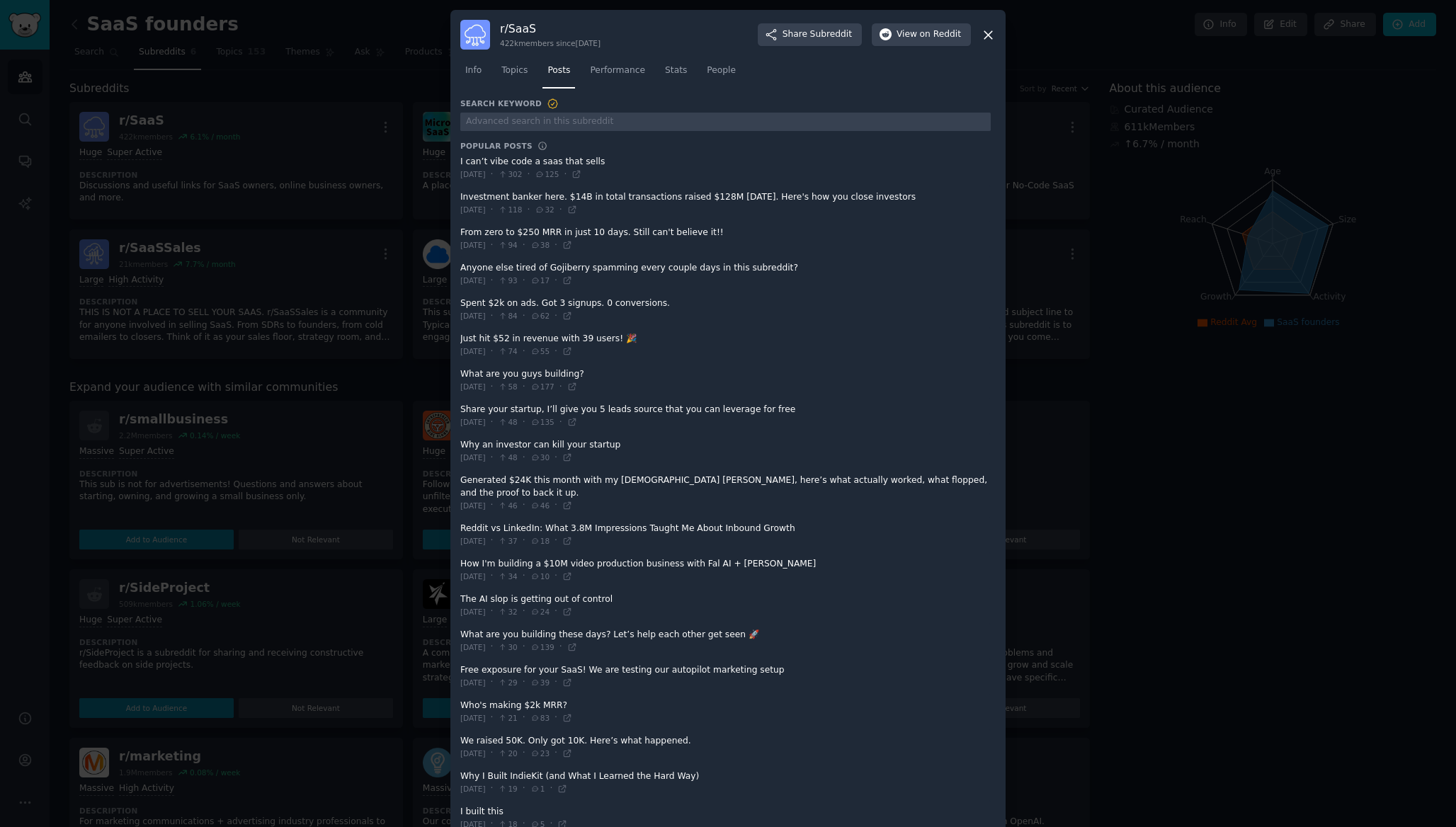
click at [552, 378] on span at bounding box center [726, 380] width 531 height 34
